Goal: Information Seeking & Learning: Learn about a topic

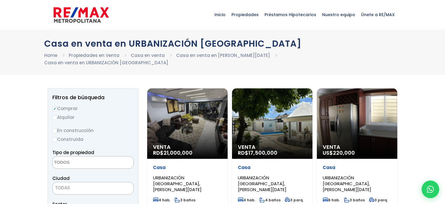
select select
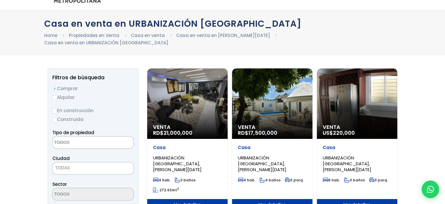
scroll to position [29, 0]
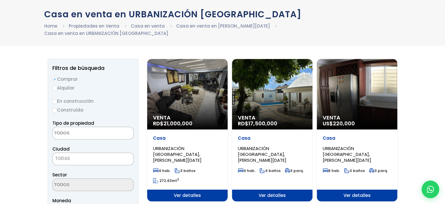
click at [345, 95] on div "Venta US$ 220,000" at bounding box center [357, 94] width 81 height 70
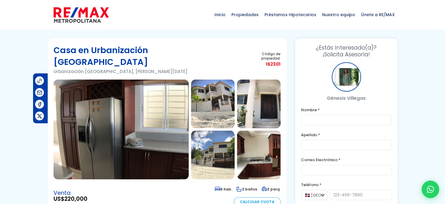
click at [216, 88] on img at bounding box center [213, 103] width 44 height 49
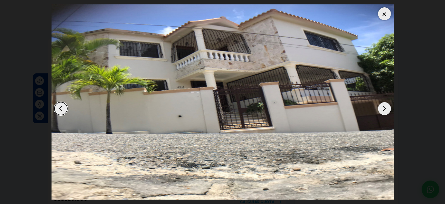
click at [382, 111] on div "Next slide" at bounding box center [384, 108] width 13 height 13
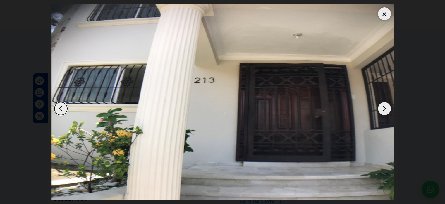
click at [381, 110] on div "Next slide" at bounding box center [384, 108] width 13 height 13
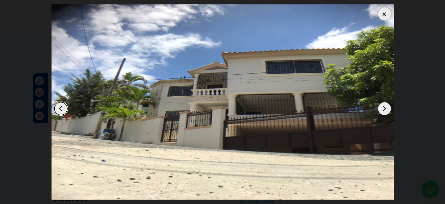
click at [382, 110] on div "Next slide" at bounding box center [384, 108] width 13 height 13
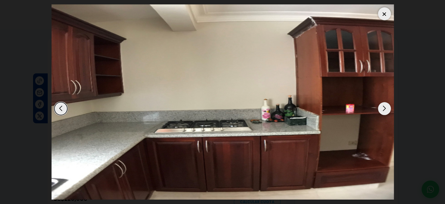
click at [382, 110] on div "Next slide" at bounding box center [384, 108] width 13 height 13
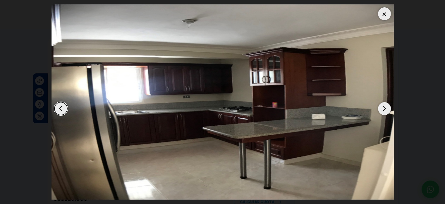
click at [382, 110] on div "Next slide" at bounding box center [384, 108] width 13 height 13
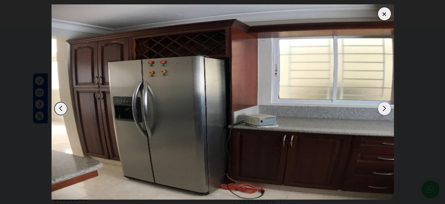
click at [382, 110] on div "Next slide" at bounding box center [384, 108] width 13 height 13
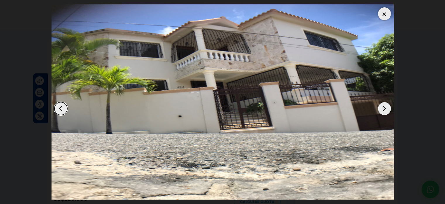
click at [383, 111] on div "Next slide" at bounding box center [384, 108] width 13 height 13
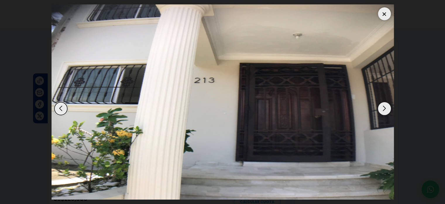
click at [384, 111] on div "Next slide" at bounding box center [384, 108] width 13 height 13
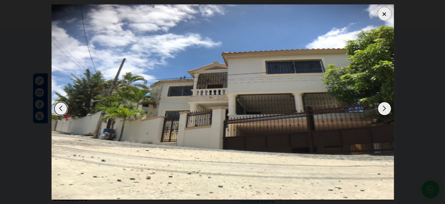
click at [380, 13] on div at bounding box center [384, 13] width 13 height 13
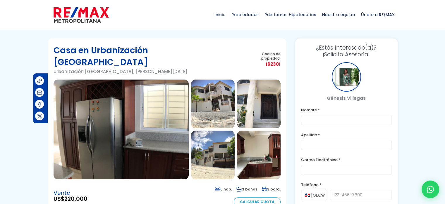
click at [127, 96] on img at bounding box center [121, 129] width 135 height 100
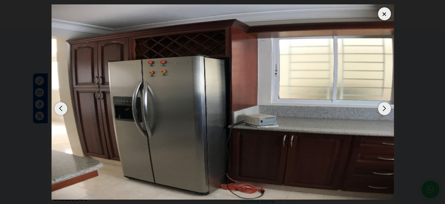
click at [381, 107] on div "Next slide" at bounding box center [384, 108] width 13 height 13
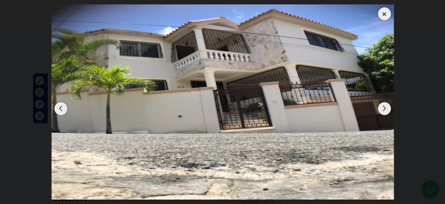
click at [381, 107] on div "Next slide" at bounding box center [384, 108] width 13 height 13
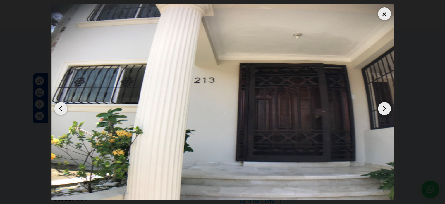
click at [385, 111] on div "Next slide" at bounding box center [384, 108] width 13 height 13
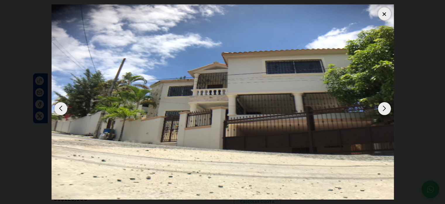
click at [385, 111] on div "Next slide" at bounding box center [384, 108] width 13 height 13
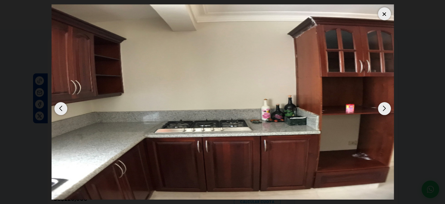
click at [385, 111] on div "Next slide" at bounding box center [384, 108] width 13 height 13
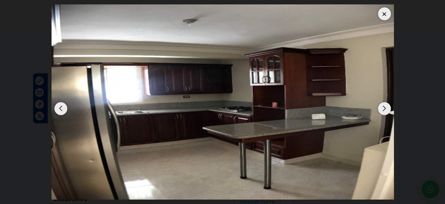
click at [385, 111] on div "Next slide" at bounding box center [384, 108] width 13 height 13
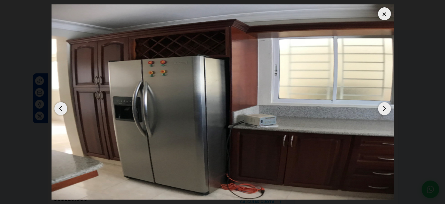
click at [385, 111] on div "Next slide" at bounding box center [384, 108] width 13 height 13
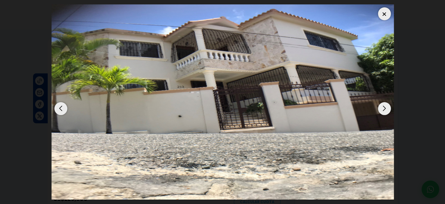
click at [385, 111] on div "Next slide" at bounding box center [384, 108] width 13 height 13
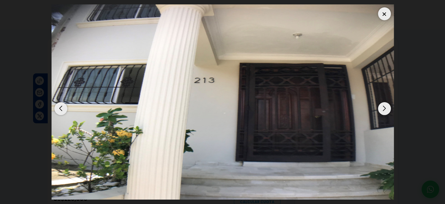
click at [385, 111] on div "Next slide" at bounding box center [384, 108] width 13 height 13
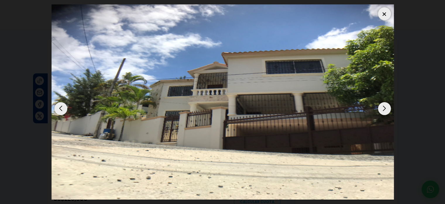
click at [386, 17] on div at bounding box center [384, 13] width 13 height 13
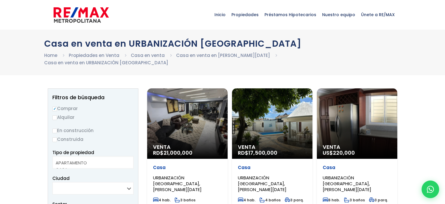
select select
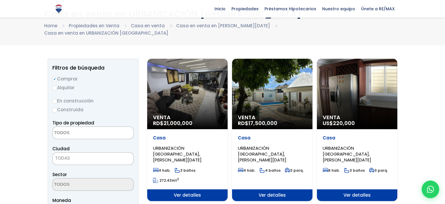
click at [347, 145] on span "URBANIZACIÓN [GEOGRAPHIC_DATA], [PERSON_NAME][DATE]" at bounding box center [347, 154] width 49 height 18
click at [361, 114] on span "Venta" at bounding box center [357, 117] width 69 height 6
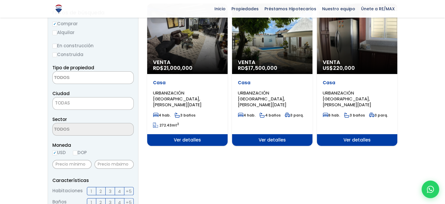
scroll to position [117, 0]
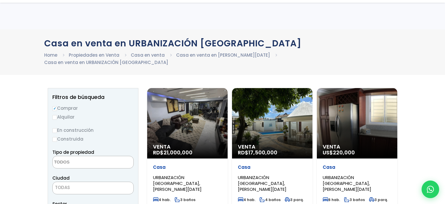
select select
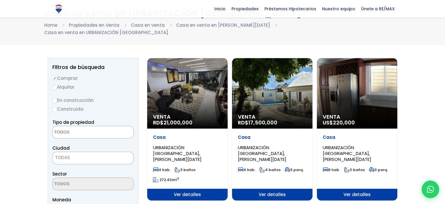
scroll to position [29, 0]
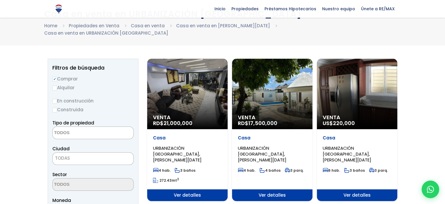
click at [273, 73] on div "Venta RD$ 17,500,000" at bounding box center [272, 94] width 81 height 70
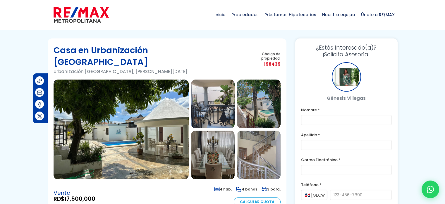
click at [155, 97] on img at bounding box center [121, 129] width 135 height 100
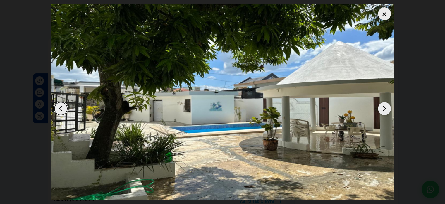
click at [385, 109] on div "Next slide" at bounding box center [384, 108] width 13 height 13
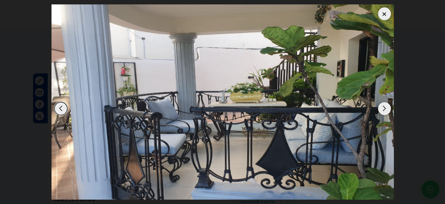
click at [383, 110] on div "Next slide" at bounding box center [384, 108] width 13 height 13
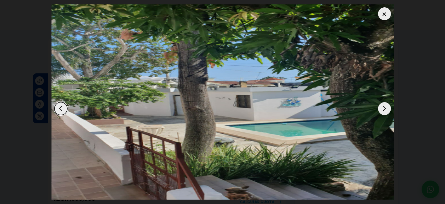
click at [384, 107] on div "Next slide" at bounding box center [384, 108] width 13 height 13
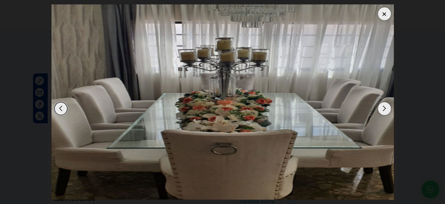
click at [384, 107] on div "Next slide" at bounding box center [384, 108] width 13 height 13
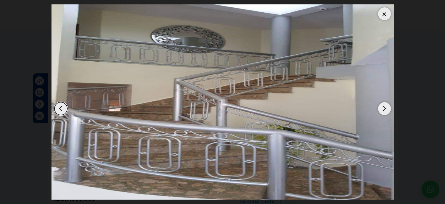
click at [384, 107] on div "Next slide" at bounding box center [384, 108] width 13 height 13
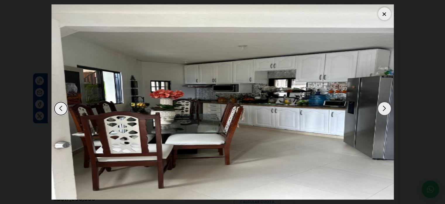
click at [384, 107] on div "Next slide" at bounding box center [384, 108] width 13 height 13
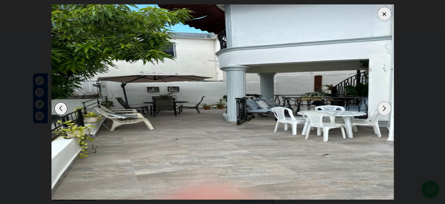
click at [382, 107] on div "Next slide" at bounding box center [384, 108] width 13 height 13
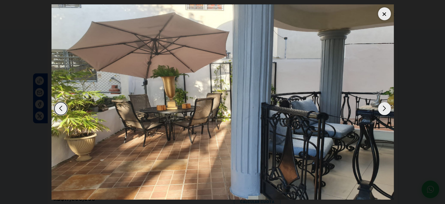
click at [382, 107] on div "Next slide" at bounding box center [384, 108] width 13 height 13
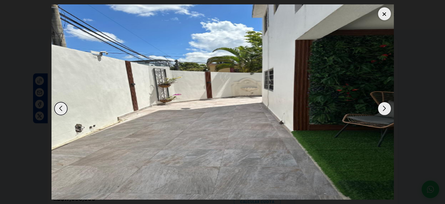
click at [382, 107] on div "Next slide" at bounding box center [384, 108] width 13 height 13
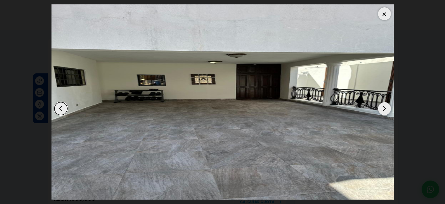
click at [381, 107] on div "Next slide" at bounding box center [384, 108] width 13 height 13
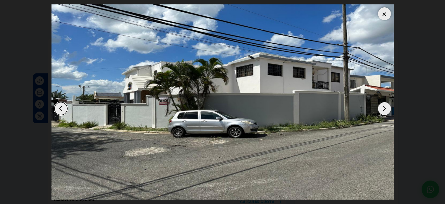
click at [387, 109] on div "Next slide" at bounding box center [384, 108] width 13 height 13
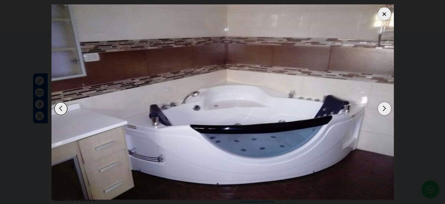
click at [387, 109] on div "Next slide" at bounding box center [384, 108] width 13 height 13
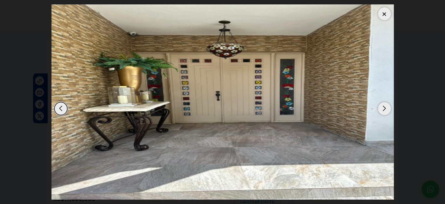
click at [387, 109] on div "Next slide" at bounding box center [384, 108] width 13 height 13
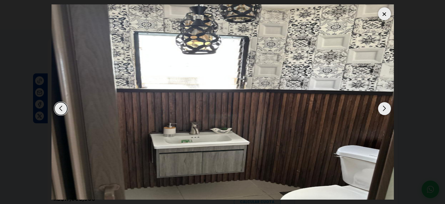
click at [387, 109] on div "Next slide" at bounding box center [384, 108] width 13 height 13
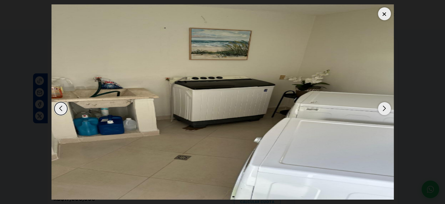
click at [387, 109] on div "Next slide" at bounding box center [384, 108] width 13 height 13
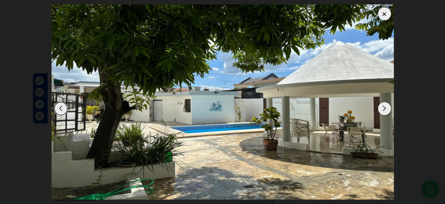
click at [385, 14] on div at bounding box center [384, 13] width 13 height 13
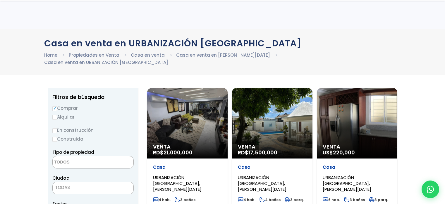
select select
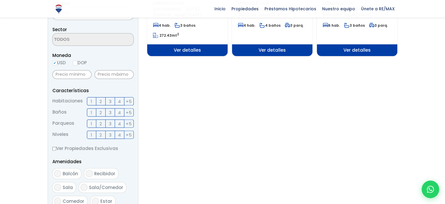
scroll to position [146, 0]
